Goal: Information Seeking & Learning: Learn about a topic

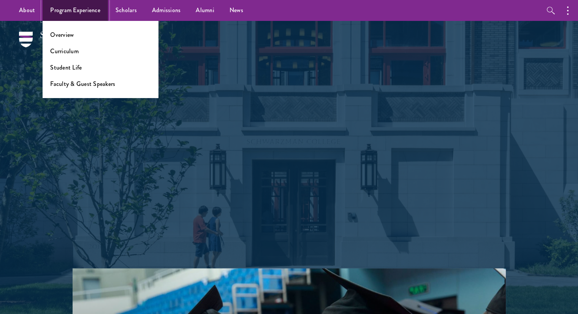
click at [82, 3] on link "Program Experience" at bounding box center [75, 10] width 65 height 21
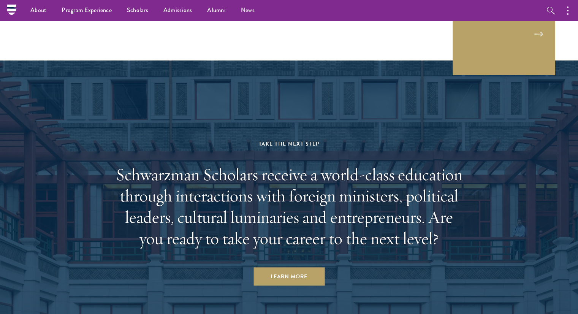
scroll to position [3651, 0]
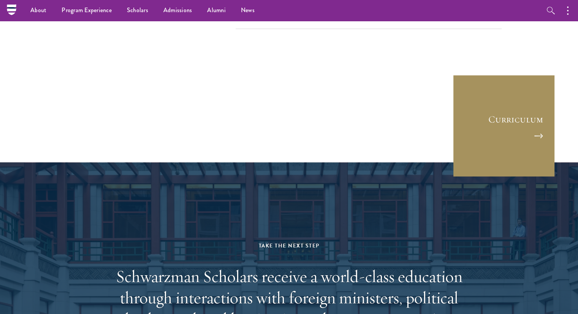
click at [521, 80] on link "Curriculum" at bounding box center [503, 125] width 103 height 103
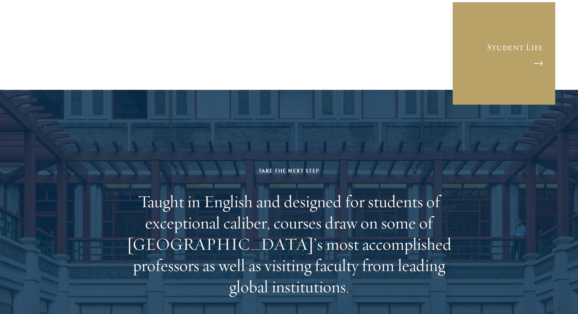
scroll to position [4610, 0]
